Goal: Task Accomplishment & Management: Use online tool/utility

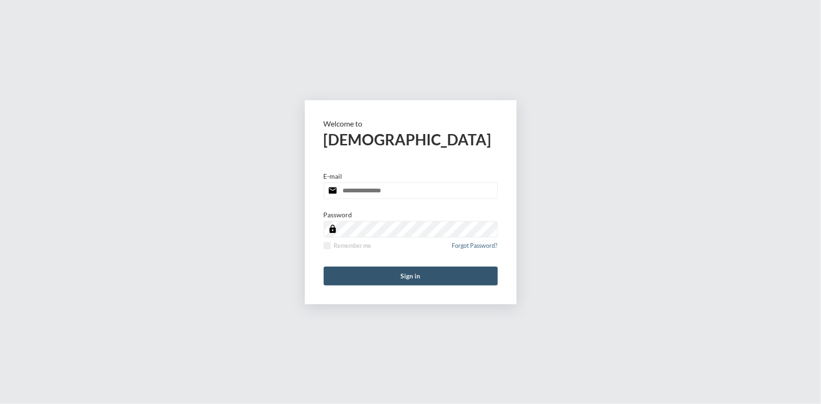
type input "**********"
click at [410, 279] on button "Sign in" at bounding box center [411, 276] width 174 height 19
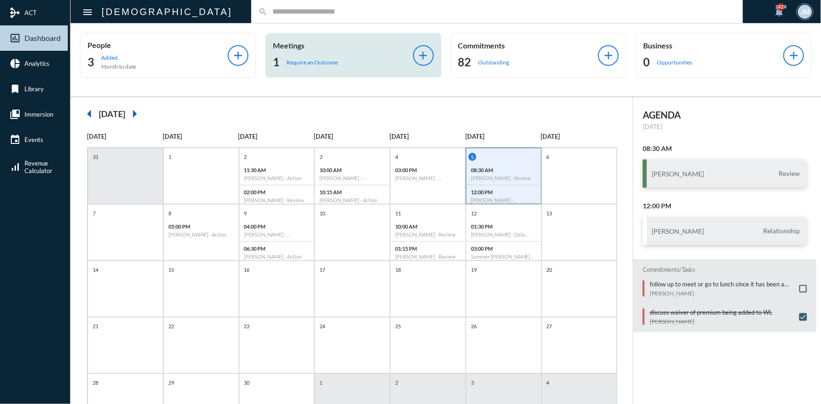
click at [295, 47] on p "Meetings" at bounding box center [343, 45] width 140 height 9
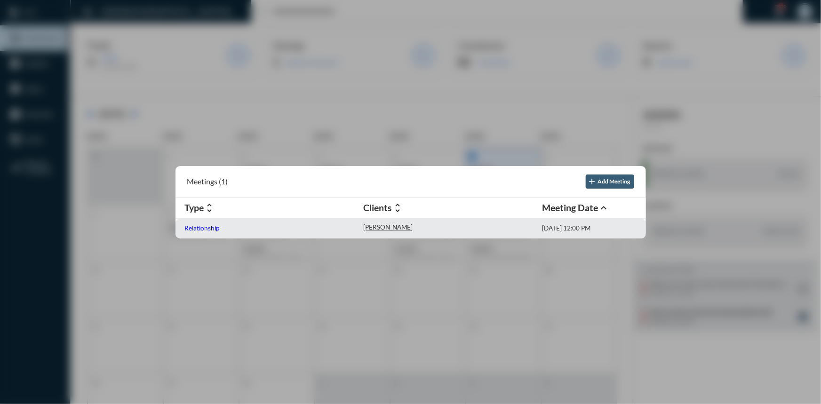
click at [185, 228] on p "Relationship" at bounding box center [202, 228] width 35 height 8
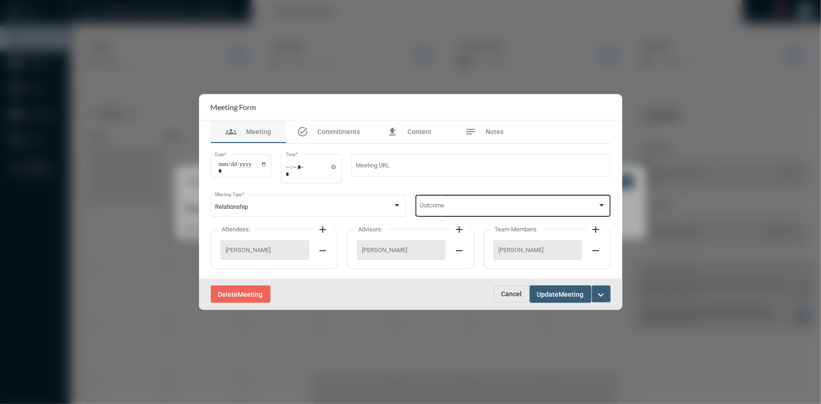
click at [601, 211] on div "Outcome" at bounding box center [513, 205] width 186 height 24
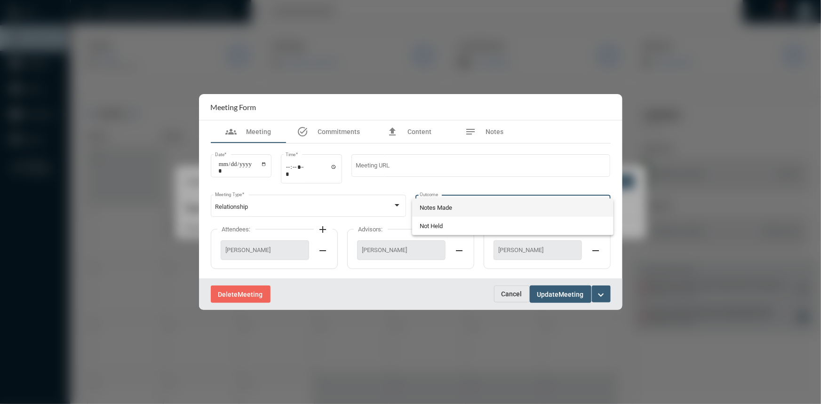
click at [434, 211] on span "Notes Made" at bounding box center [513, 208] width 186 height 18
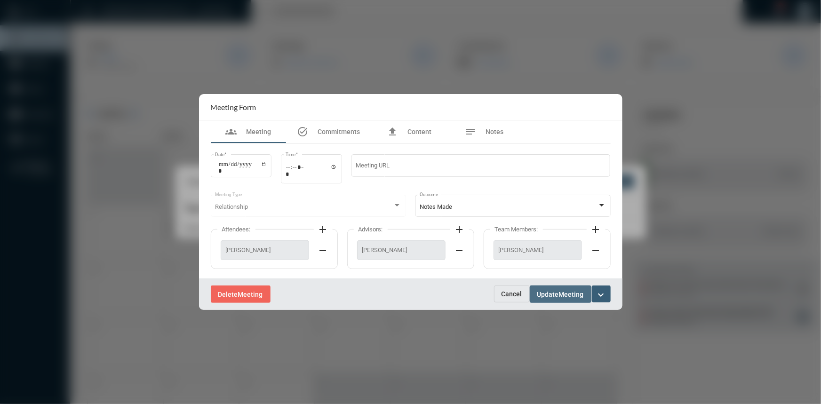
click at [567, 296] on span "Meeting" at bounding box center [571, 295] width 25 height 8
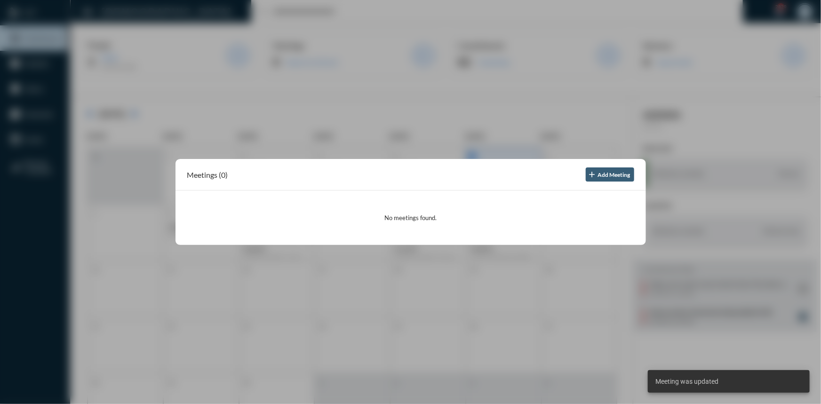
click at [321, 112] on div at bounding box center [410, 202] width 821 height 404
